Goal: Task Accomplishment & Management: Use online tool/utility

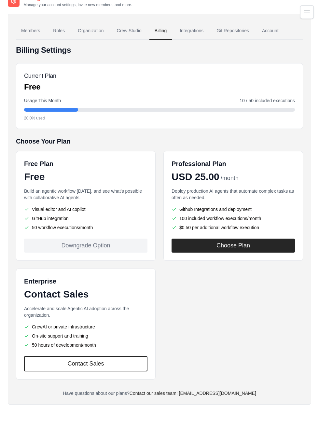
scroll to position [13, 0]
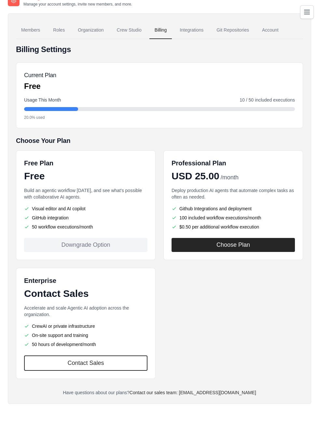
click at [134, 29] on link "Crew Studio" at bounding box center [129, 30] width 35 height 18
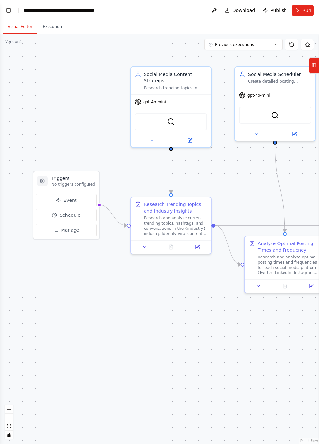
click at [11, 13] on button "Toggle Left Sidebar" at bounding box center [8, 10] width 9 height 9
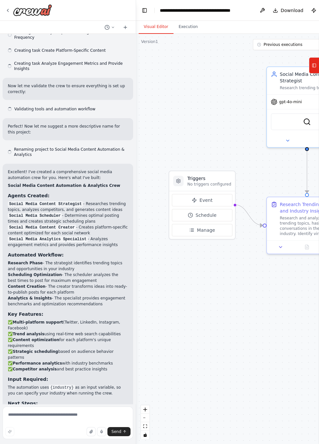
scroll to position [474, 0]
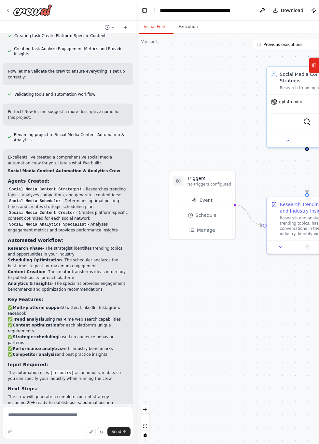
click at [184, 28] on button "Execution" at bounding box center [188, 27] width 30 height 14
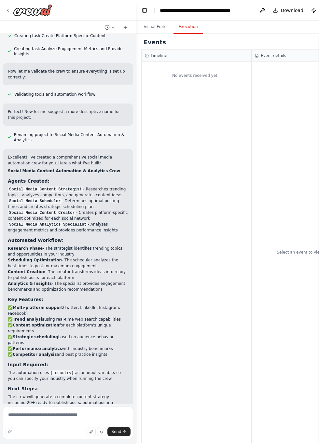
scroll to position [436, 0]
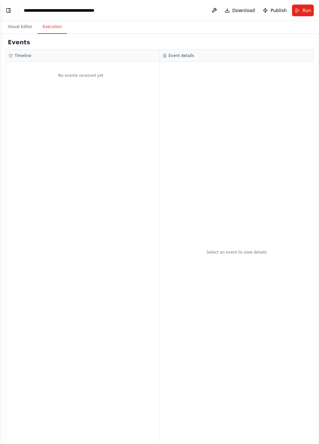
click at [12, 12] on button "Toggle Left Sidebar" at bounding box center [8, 10] width 9 height 9
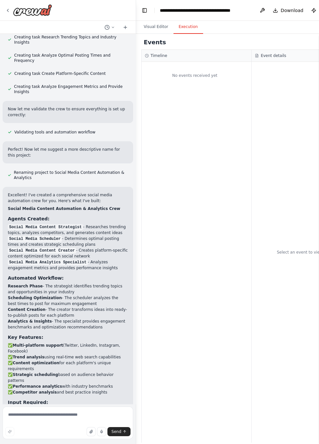
scroll to position [474, 0]
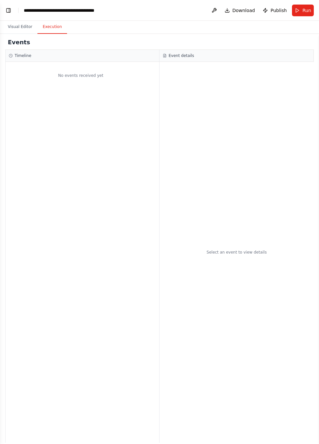
click at [17, 25] on button "Visual Editor" at bounding box center [20, 27] width 35 height 14
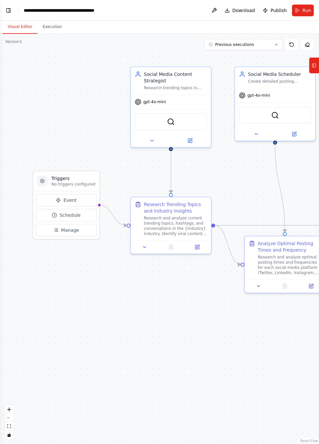
click at [12, 8] on button "Toggle Left Sidebar" at bounding box center [8, 10] width 9 height 9
click at [10, 12] on button "Toggle Left Sidebar" at bounding box center [8, 10] width 9 height 9
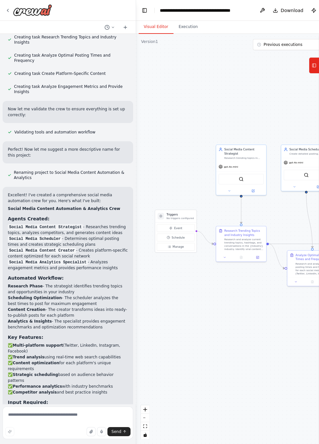
click at [188, 24] on button "Execution" at bounding box center [188, 27] width 30 height 14
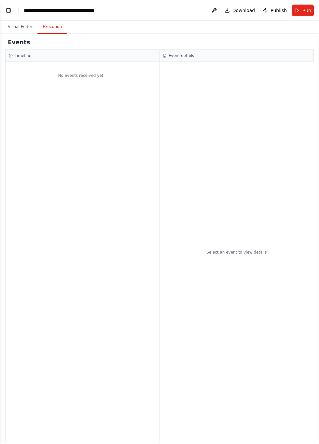
scroll to position [474, 0]
click at [9, 7] on button "Toggle Left Sidebar" at bounding box center [8, 10] width 9 height 9
click at [7, 8] on button "Toggle Left Sidebar" at bounding box center [8, 10] width 9 height 9
click at [22, 25] on button "Visual Editor" at bounding box center [20, 27] width 35 height 14
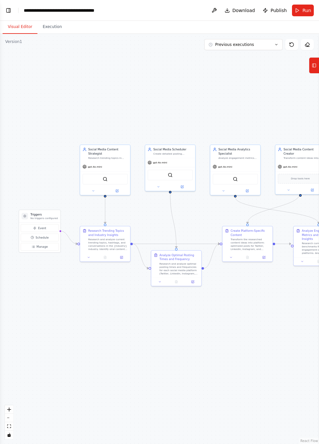
click at [7, 7] on button "Toggle Left Sidebar" at bounding box center [8, 10] width 9 height 9
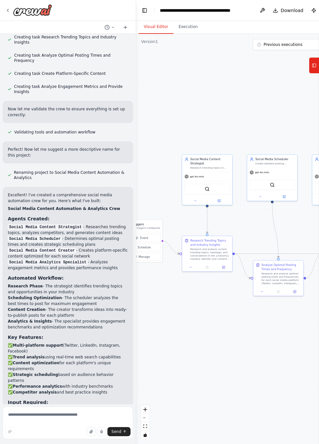
click at [312, 60] on icon at bounding box center [314, 65] width 5 height 10
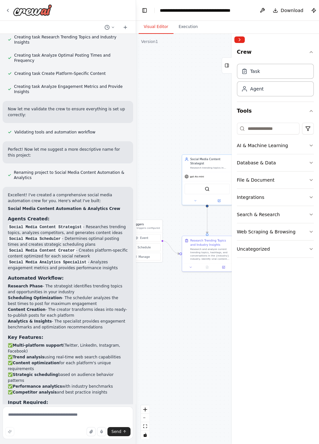
click at [203, 300] on div ".deletable-edge-delete-btn { width: 20px; height: 20px; border: 0px solid #ffff…" at bounding box center [251, 239] width 231 height 410
click at [245, 37] on div at bounding box center [275, 40] width 87 height 12
click at [237, 35] on div at bounding box center [275, 40] width 87 height 12
click at [236, 39] on button "Collapse right sidebar" at bounding box center [239, 39] width 10 height 7
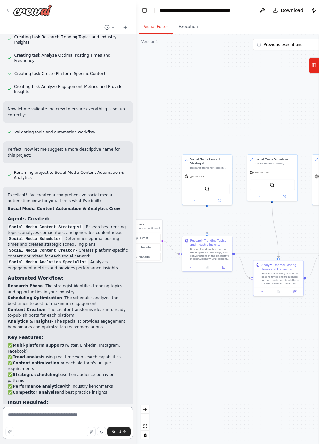
click at [116, 439] on textarea at bounding box center [68, 423] width 131 height 33
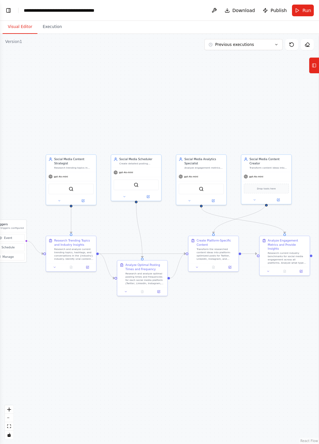
click at [302, 11] on button "Run" at bounding box center [303, 11] width 22 height 12
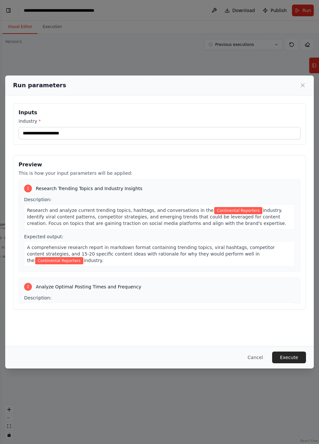
click at [291, 363] on button "Execute" at bounding box center [289, 358] width 34 height 12
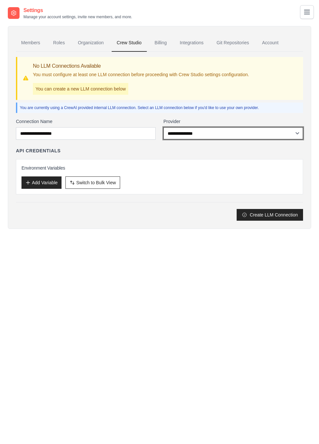
click at [286, 133] on select "**********" at bounding box center [233, 133] width 140 height 12
click at [235, 301] on div "Settings Manage your account settings, invite new members, and more. Members Ro…" at bounding box center [159, 229] width 303 height 444
click at [95, 41] on link "Organization" at bounding box center [91, 43] width 36 height 18
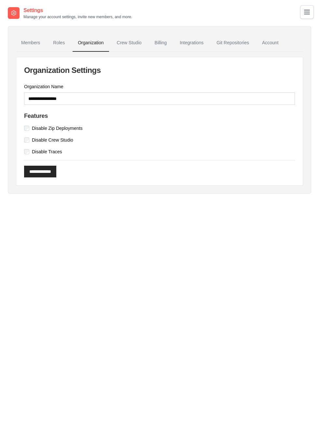
click at [59, 42] on link "Roles" at bounding box center [59, 43] width 22 height 18
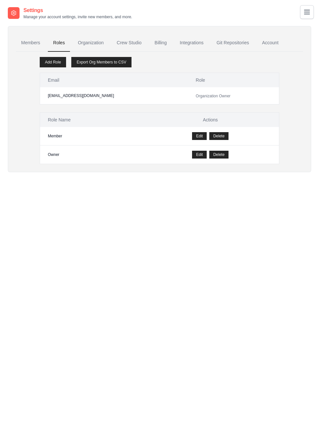
click at [33, 41] on link "Members" at bounding box center [30, 43] width 29 height 18
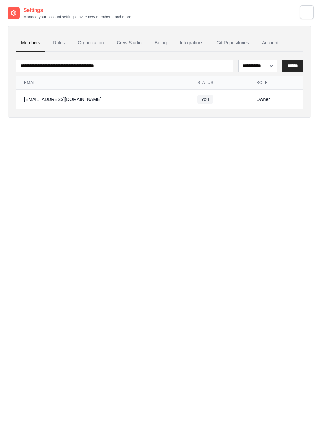
click at [157, 43] on link "Billing" at bounding box center [160, 43] width 22 height 18
click at [159, 41] on link "Billing" at bounding box center [160, 43] width 22 height 18
click at [130, 40] on link "Crew Studio" at bounding box center [129, 43] width 35 height 18
click at [163, 42] on link "Billing" at bounding box center [160, 43] width 22 height 18
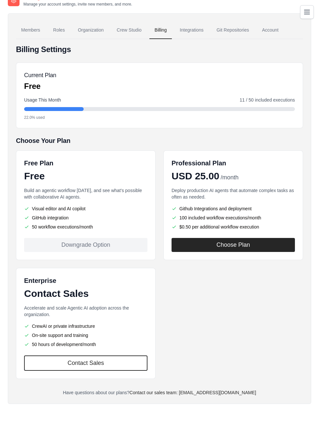
click at [85, 190] on p "Build an agentic workflow [DATE], and see what's possible with collaborative AI…" at bounding box center [85, 193] width 123 height 13
click at [99, 231] on div "Free Plan Free Build an agentic workflow today, and see what's possible with co…" at bounding box center [86, 205] width 140 height 110
click at [108, 214] on li "GitHub integration" at bounding box center [85, 217] width 123 height 7
click at [107, 200] on div "Build an agentic workflow today, and see what's possible with collaborative AI …" at bounding box center [85, 208] width 123 height 43
click at [103, 206] on li "Visual editor and AI copilot" at bounding box center [85, 208] width 123 height 7
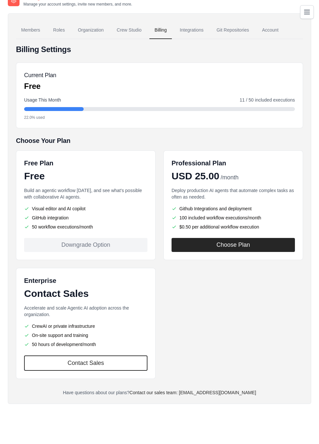
click at [105, 224] on li "50 workflow executions/month" at bounding box center [85, 227] width 123 height 7
click at [96, 236] on div "Free Plan Free Build an agentic workflow today, and see what's possible with co…" at bounding box center [86, 205] width 140 height 110
click at [200, 110] on div at bounding box center [159, 109] width 271 height 4
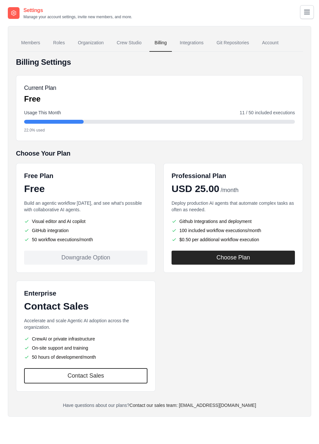
click at [197, 40] on link "Integrations" at bounding box center [191, 43] width 34 height 18
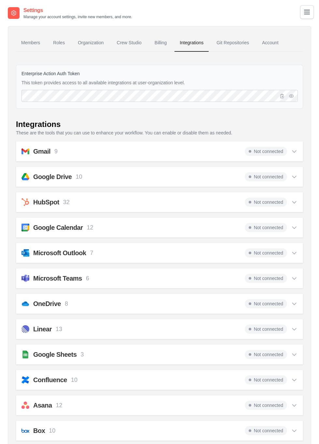
click at [235, 40] on link "Git Repositories" at bounding box center [232, 43] width 43 height 18
click at [272, 44] on link "Account" at bounding box center [270, 43] width 27 height 18
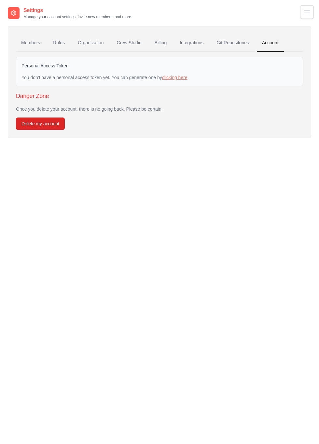
click at [163, 42] on link "Billing" at bounding box center [160, 43] width 22 height 18
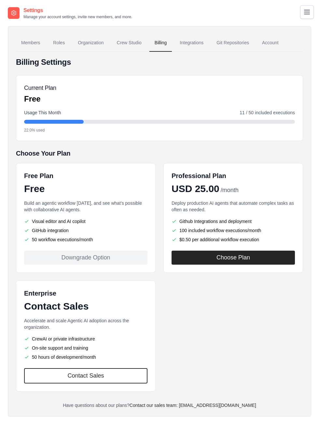
click at [134, 41] on link "Crew Studio" at bounding box center [129, 43] width 35 height 18
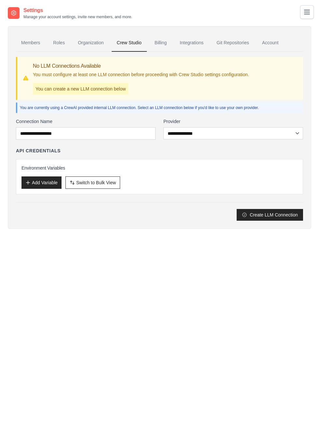
click at [96, 41] on link "Organization" at bounding box center [91, 43] width 36 height 18
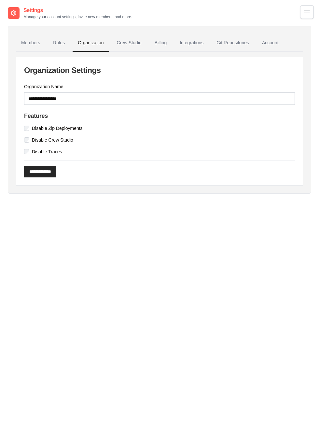
click at [57, 41] on link "Roles" at bounding box center [59, 43] width 22 height 18
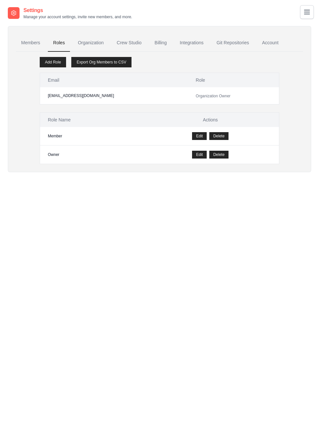
scroll to position [13, 0]
